Goal: Complete application form: Complete application form

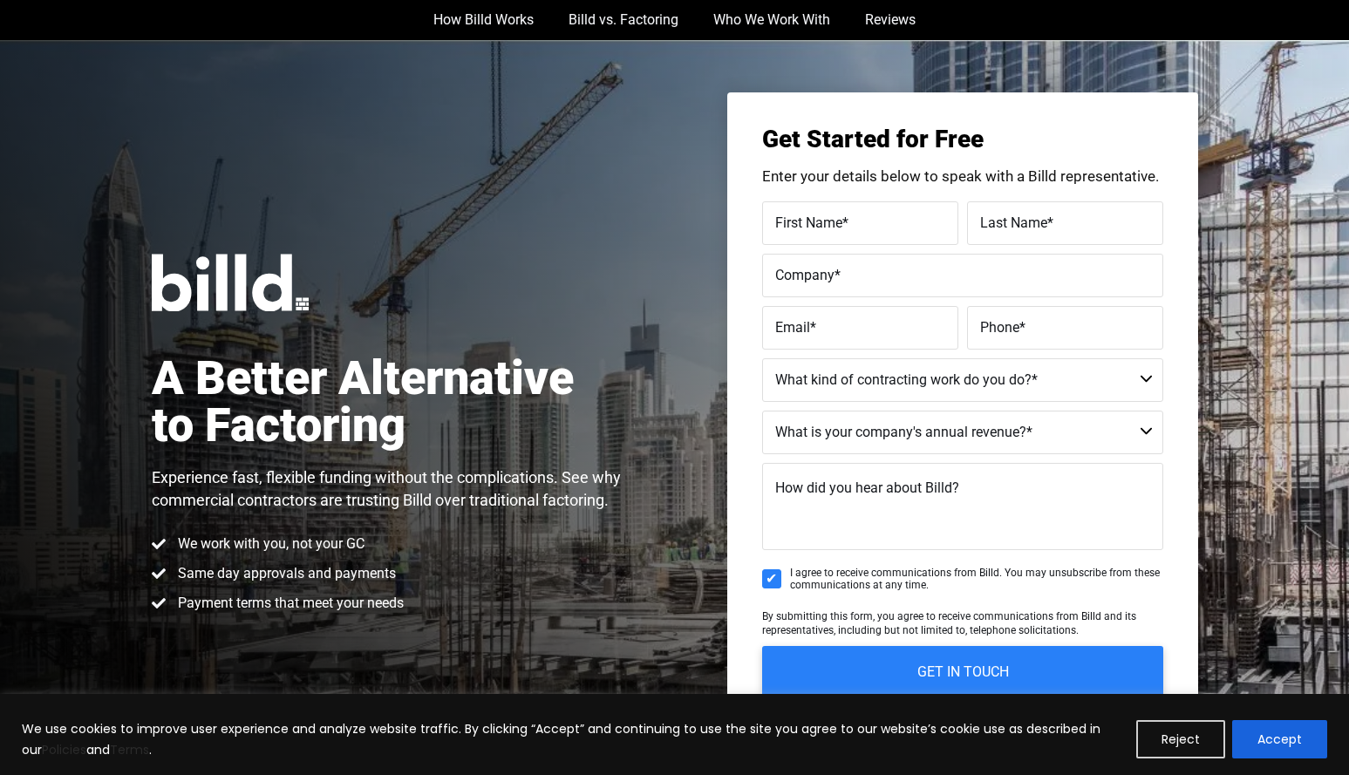
click at [841, 242] on input "First Name *" at bounding box center [860, 223] width 196 height 44
type input "[PERSON_NAME]"
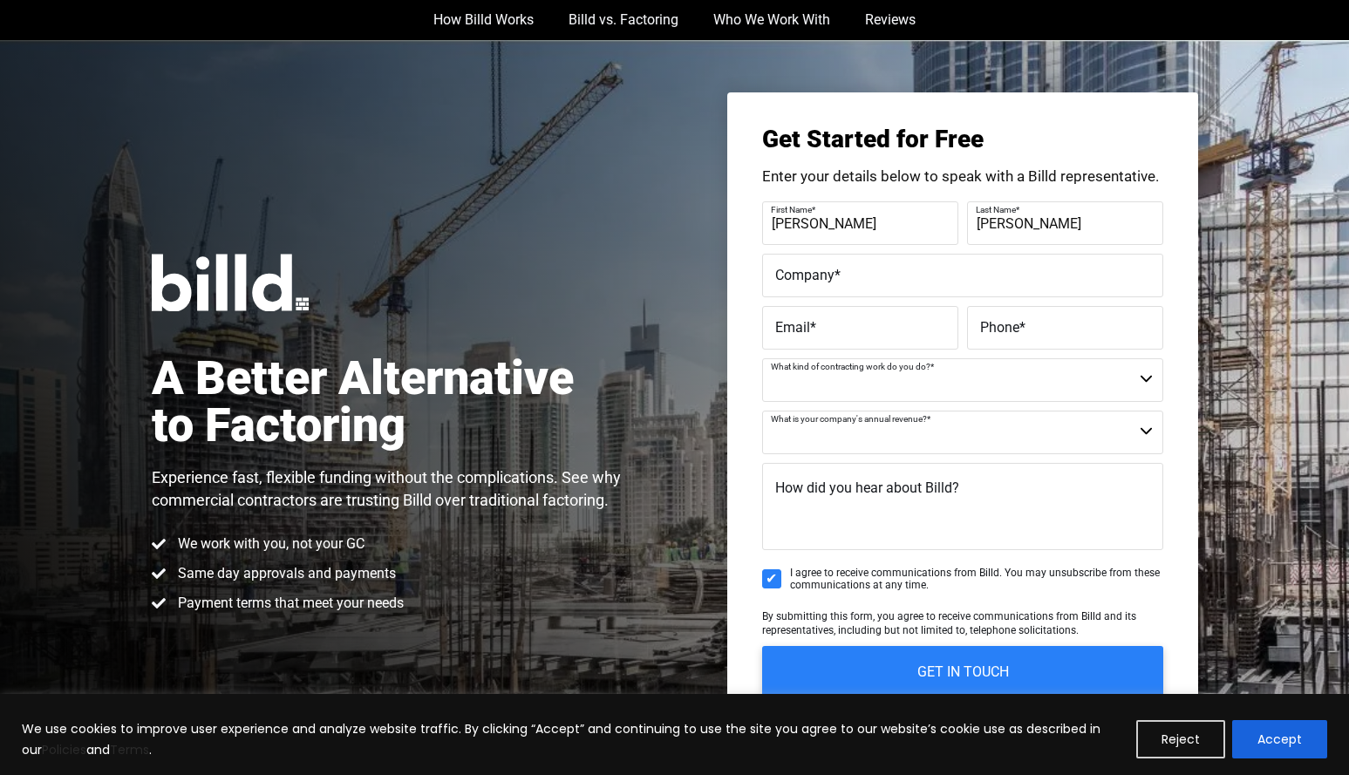
click at [846, 276] on label "Company *" at bounding box center [962, 275] width 375 height 25
click at [846, 276] on input "Company *" at bounding box center [962, 276] width 401 height 44
drag, startPoint x: 819, startPoint y: 270, endPoint x: 765, endPoint y: 286, distance: 56.3
click at [755, 282] on div "Get Started for Free Enter your details below to speak with a Billd representat…" at bounding box center [962, 434] width 471 height 684
click at [831, 273] on label "Company *" at bounding box center [960, 262] width 379 height 25
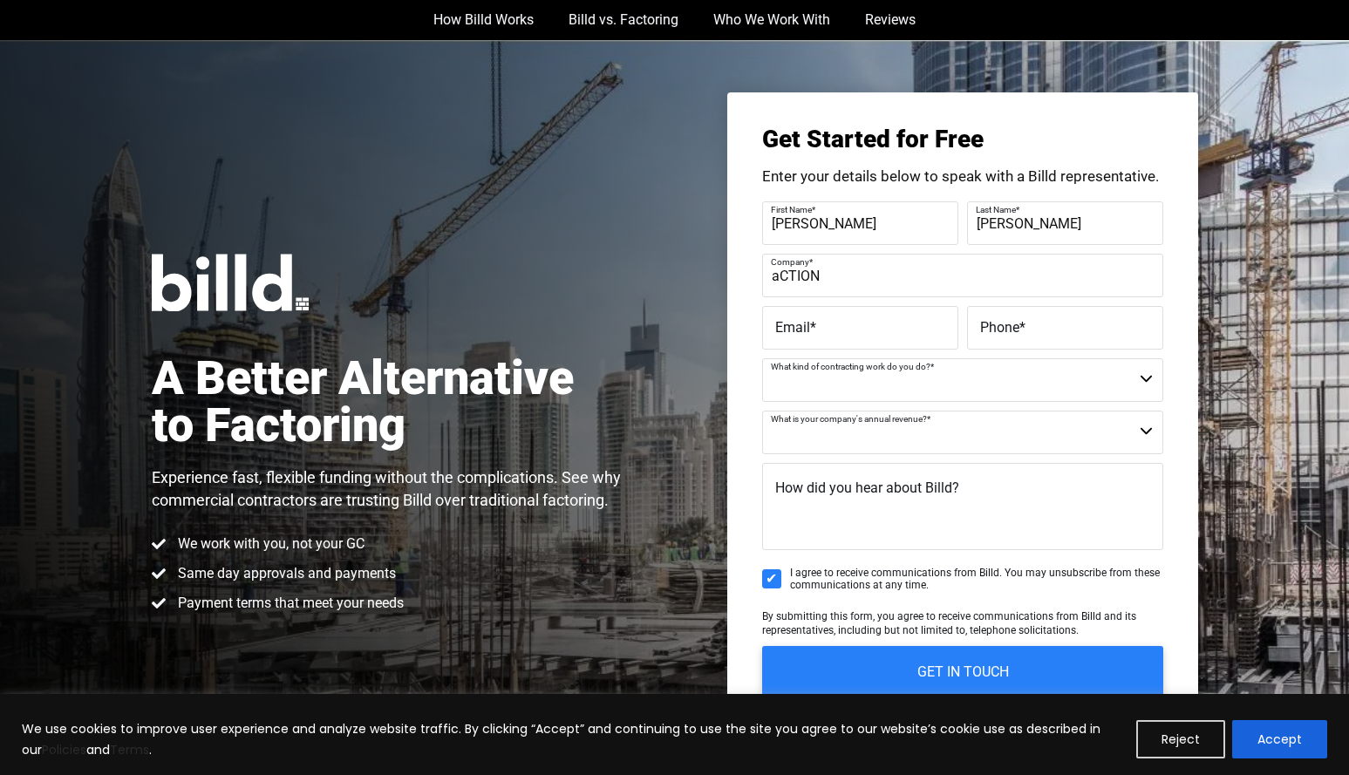
click at [831, 273] on input "aCTION" at bounding box center [962, 276] width 401 height 44
type input "action CONCRETE SERVICES"
click at [953, 273] on label "Company *" at bounding box center [960, 262] width 379 height 25
click at [953, 273] on input "action CONCRETE SERVICES" at bounding box center [962, 276] width 401 height 44
drag, startPoint x: 960, startPoint y: 263, endPoint x: 948, endPoint y: 276, distance: 17.3
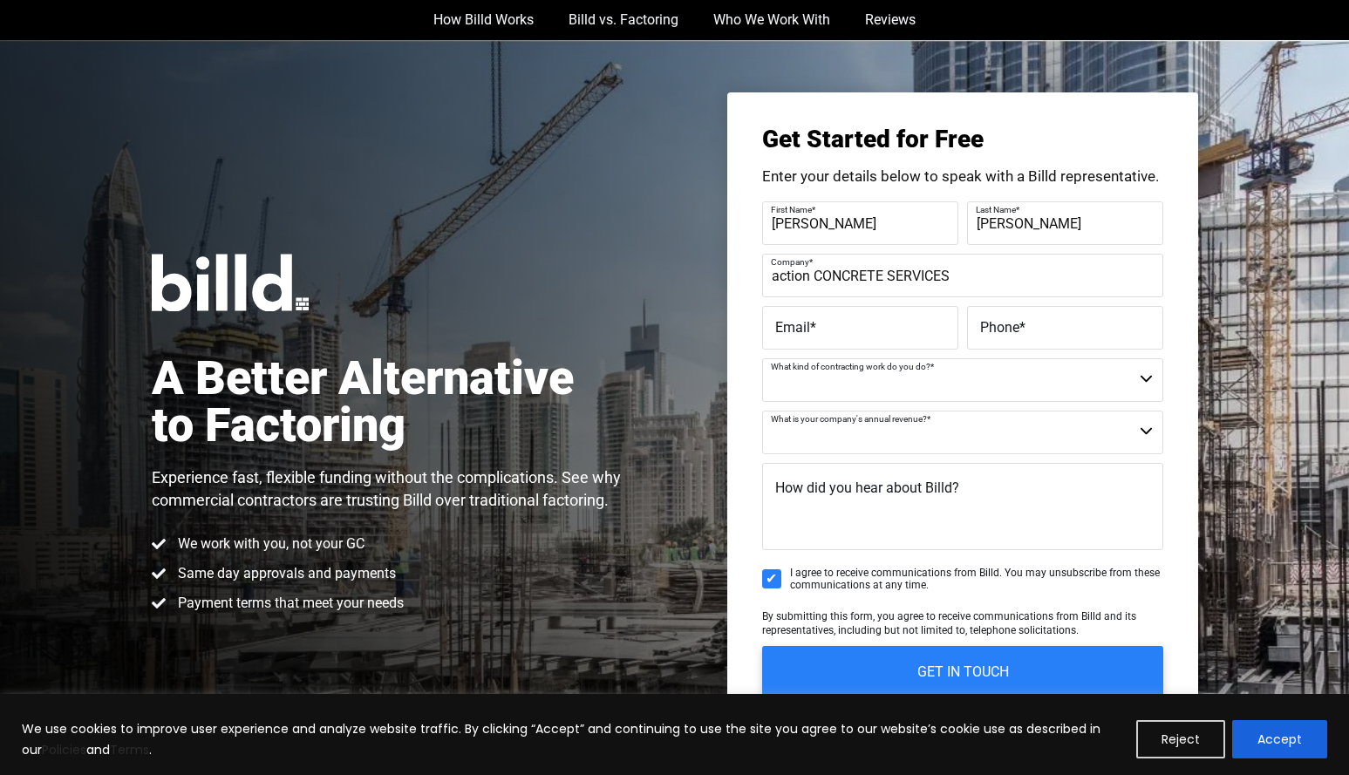
click at [954, 269] on label "Company *" at bounding box center [960, 262] width 379 height 25
click at [954, 269] on input "action CONCRETE SERVICES" at bounding box center [962, 276] width 401 height 44
click at [925, 289] on input "action CONCRETE SERVICES" at bounding box center [962, 276] width 401 height 44
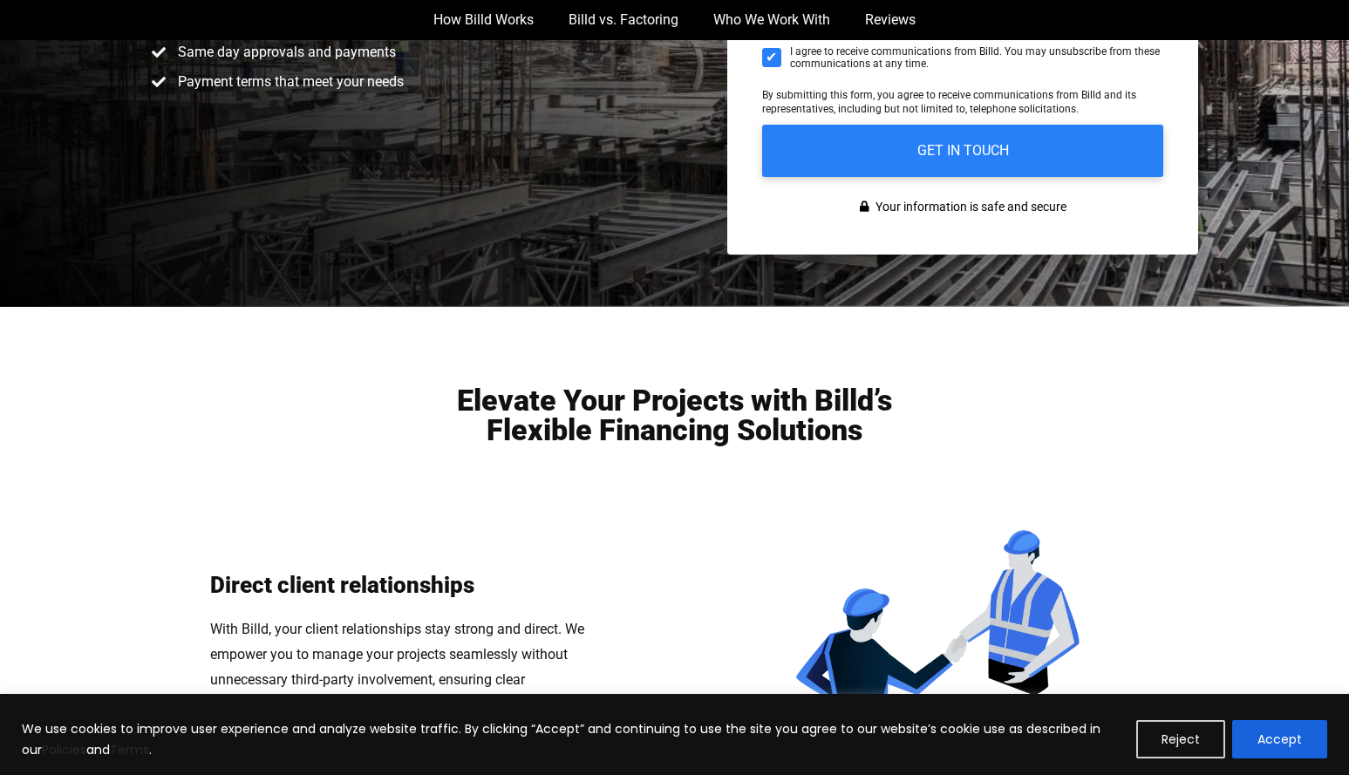
scroll to position [523, 0]
